Goal: Information Seeking & Learning: Find specific fact

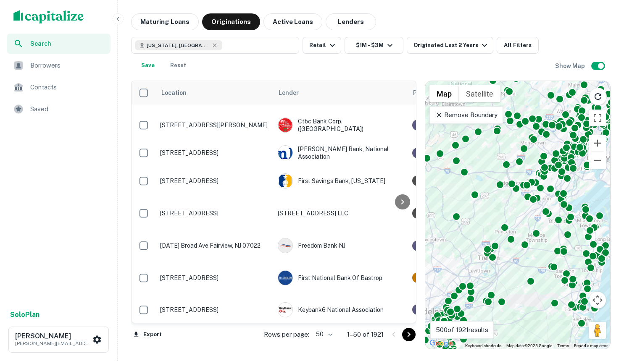
click at [494, 210] on div "To activate drag with keyboard, press Alt + Enter. Once in keyboard drag state,…" at bounding box center [517, 215] width 185 height 268
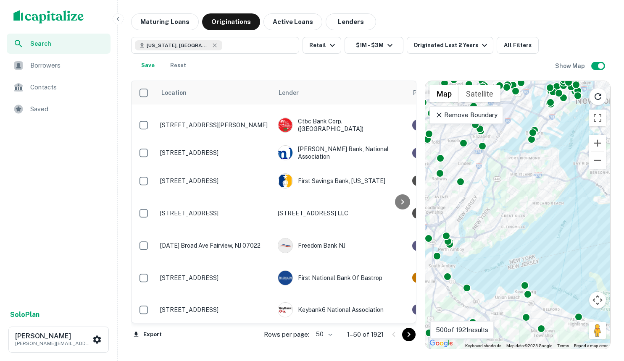
drag, startPoint x: 576, startPoint y: 213, endPoint x: 596, endPoint y: 209, distance: 19.6
click at [596, 209] on div "To activate drag with keyboard, press Alt + Enter. Once in keyboard drag state,…" at bounding box center [517, 215] width 185 height 268
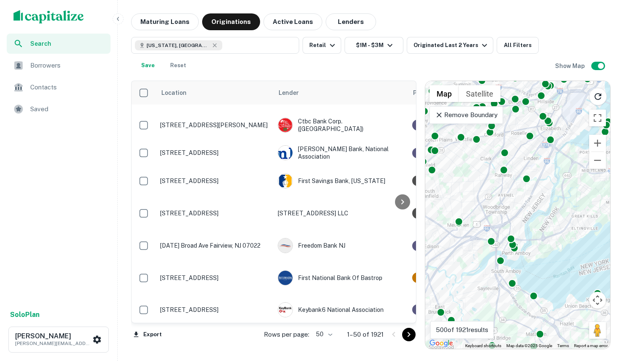
drag, startPoint x: 529, startPoint y: 214, endPoint x: 603, endPoint y: 213, distance: 74.8
click at [603, 213] on div "To activate drag with keyboard, press Alt + Enter. Once in keyboard drag state,…" at bounding box center [517, 215] width 185 height 268
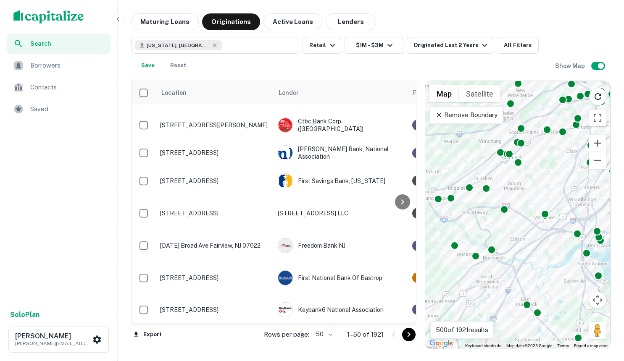
drag, startPoint x: 484, startPoint y: 180, endPoint x: 534, endPoint y: 174, distance: 49.9
click at [534, 174] on div "To activate drag with keyboard, press Alt + Enter. Once in keyboard drag state,…" at bounding box center [517, 215] width 185 height 268
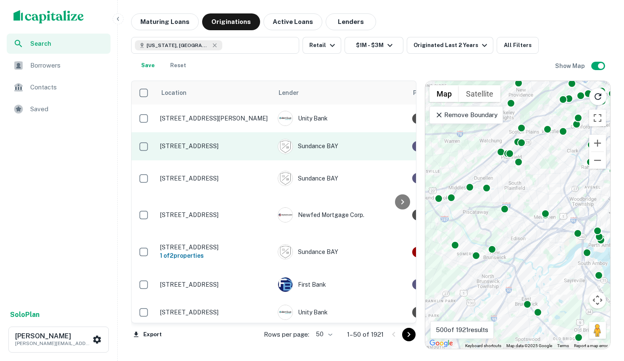
click at [215, 145] on p "[STREET_ADDRESS]" at bounding box center [214, 146] width 109 height 8
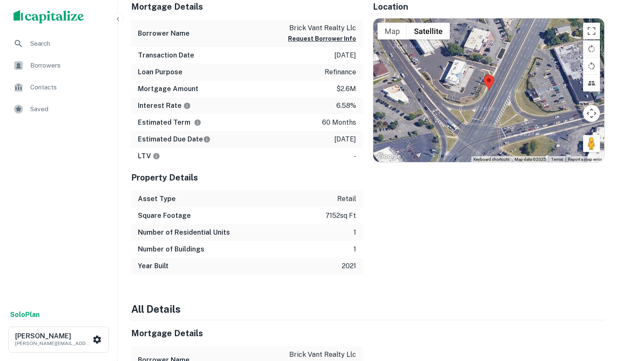
scroll to position [1134, 0]
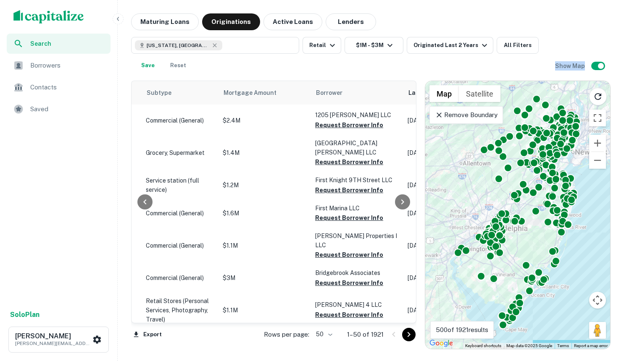
scroll to position [3, 517]
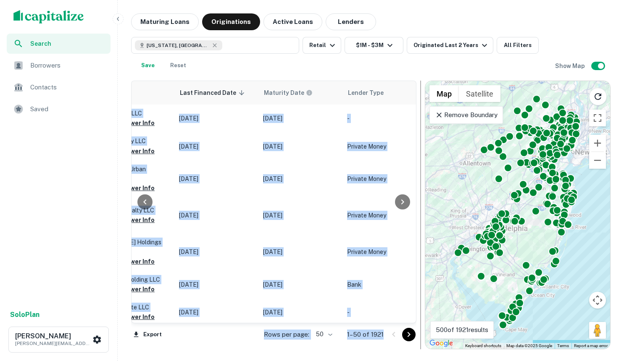
drag, startPoint x: 411, startPoint y: 297, endPoint x: 422, endPoint y: 131, distance: 165.9
click at [422, 129] on div "Location Lender Purpose Type Subtype Mortgage Amount Borrower Last Financed Dat…" at bounding box center [370, 212] width 479 height 276
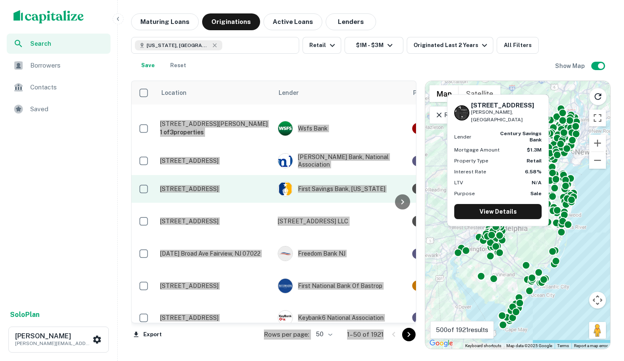
scroll to position [336, 0]
